Goal: Transaction & Acquisition: Purchase product/service

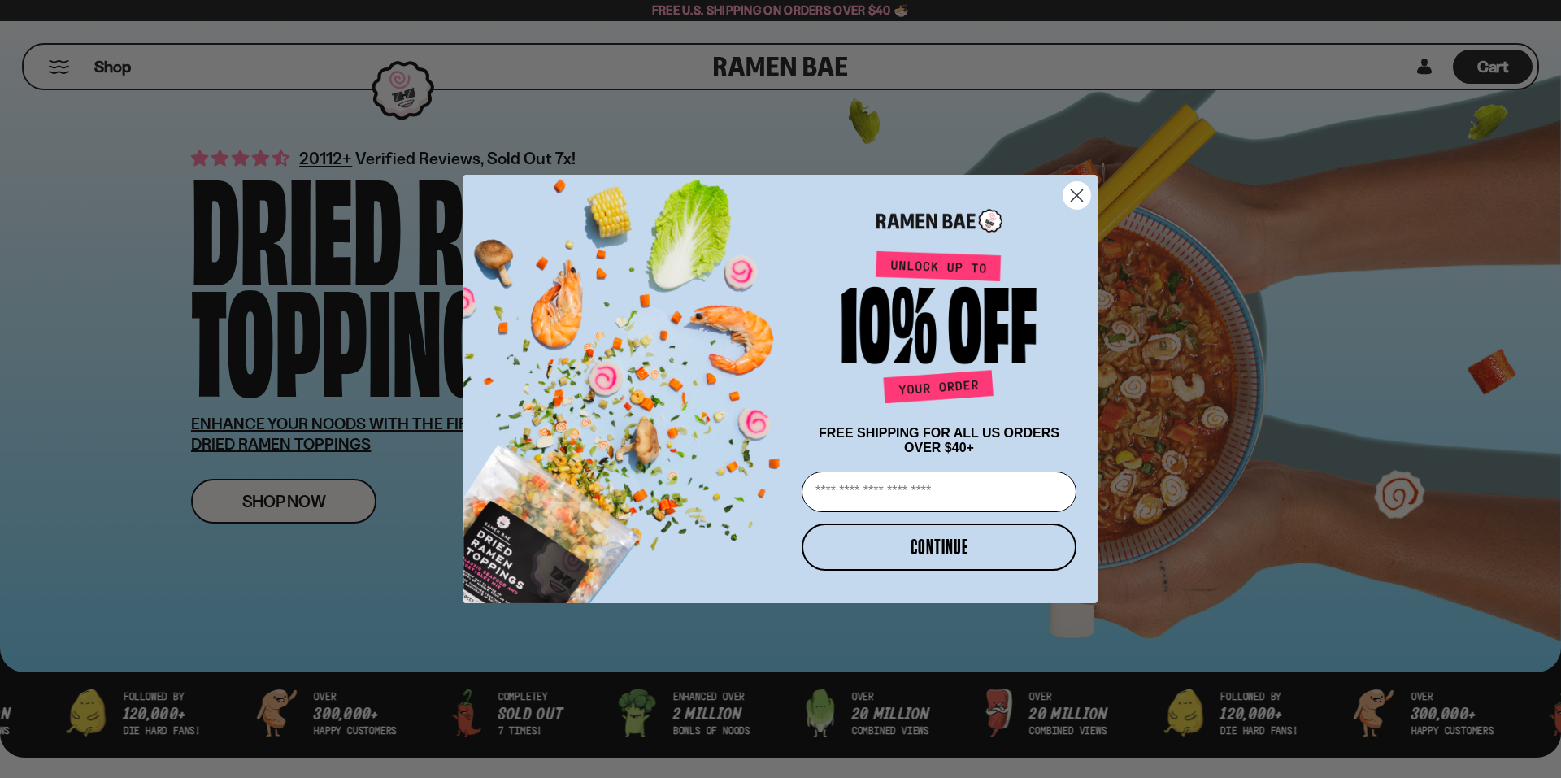
drag, startPoint x: 842, startPoint y: 69, endPoint x: 711, endPoint y: 75, distance: 131.8
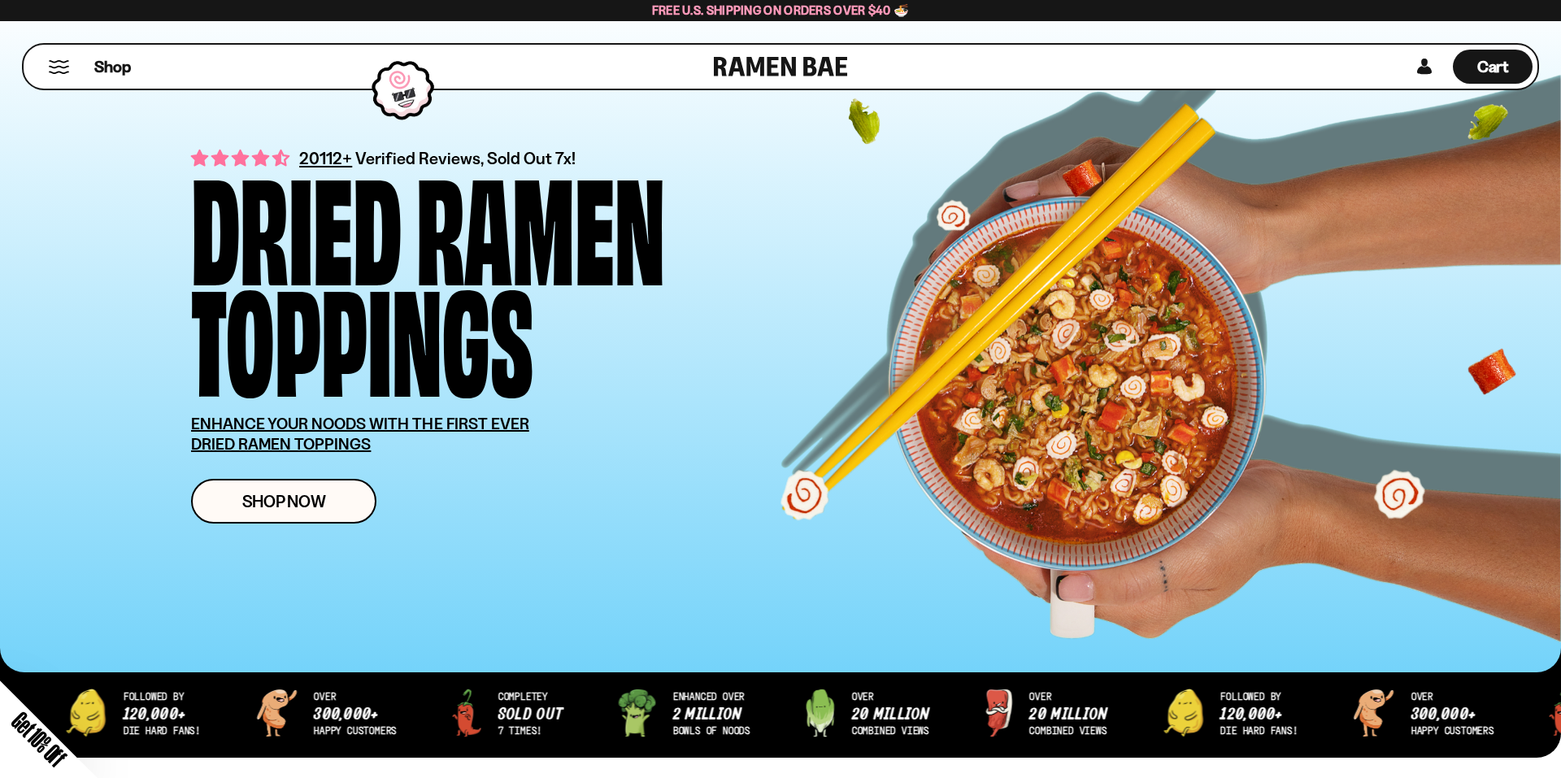
click at [723, 63] on div "Close dialog FREE SHIPPING FOR ALL US ORDERS OVER $40+ Email CONTINUE ******" at bounding box center [780, 389] width 1561 height 778
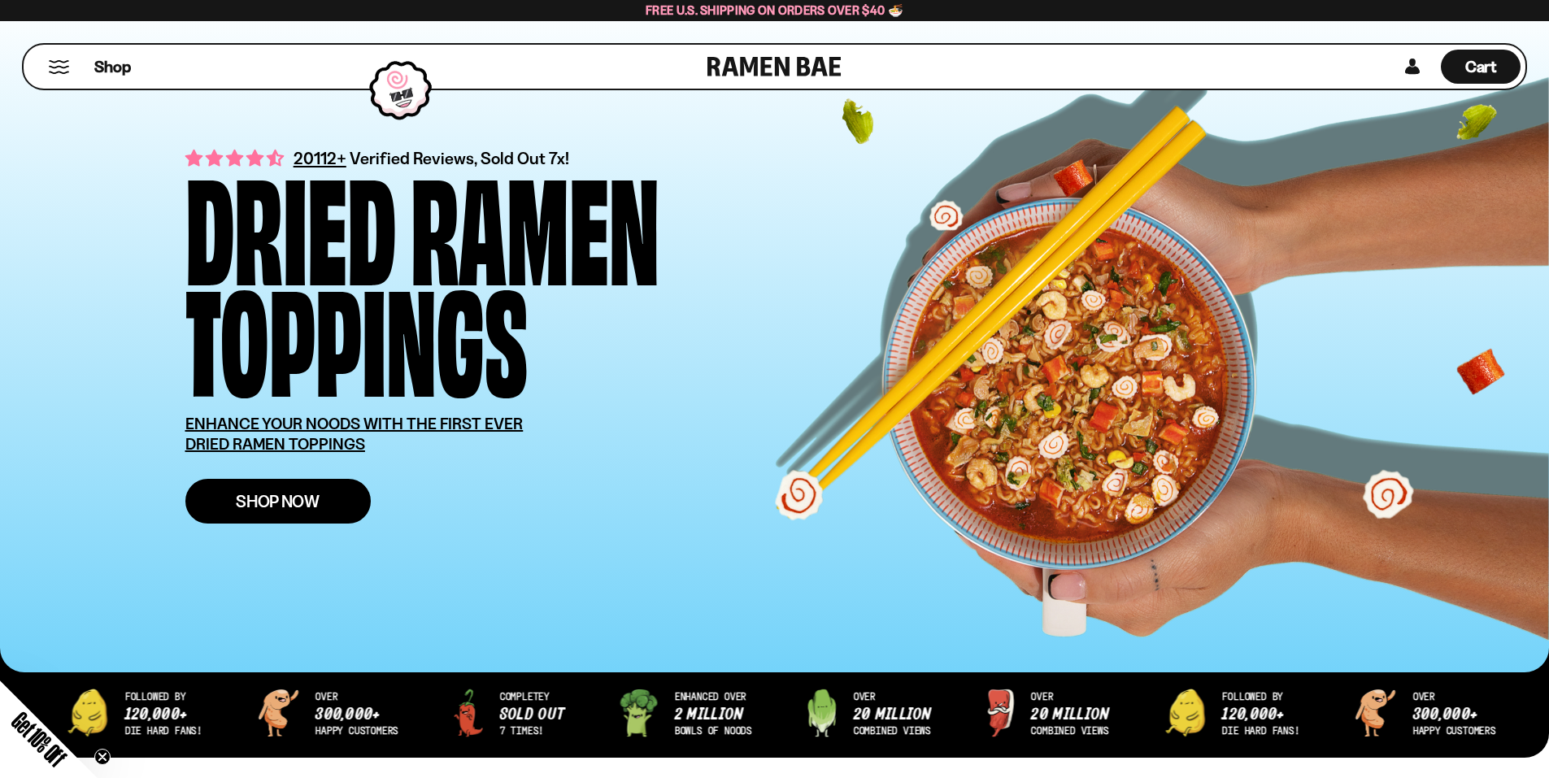
click at [262, 502] on span "Shop Now" at bounding box center [278, 501] width 84 height 17
